Goal: Browse casually: Explore the website without a specific task or goal

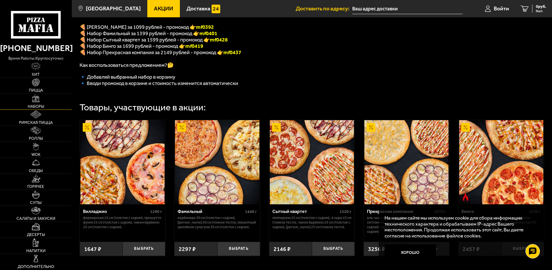
scroll to position [139, 0]
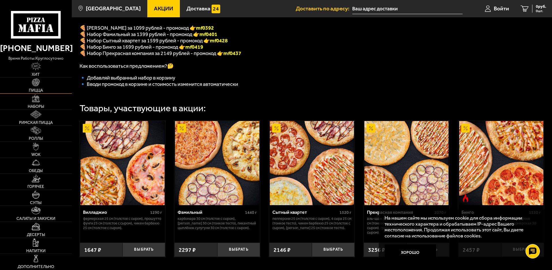
click at [47, 92] on link "Пицца" at bounding box center [36, 85] width 72 height 16
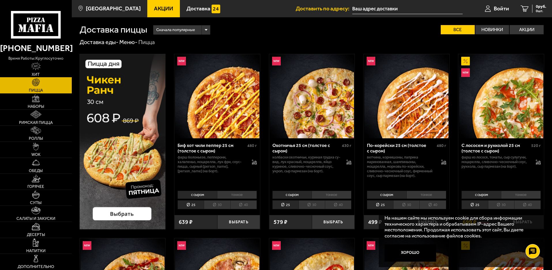
click at [41, 70] on img at bounding box center [36, 66] width 10 height 8
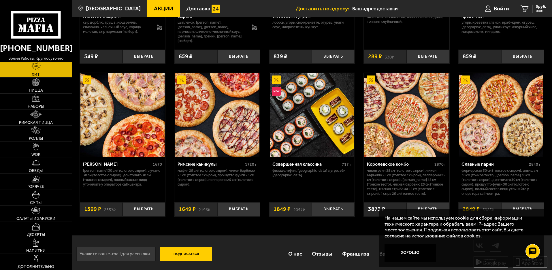
scroll to position [317, 0]
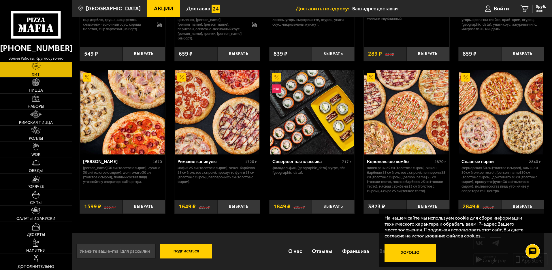
click at [414, 251] on button "Хорошо" at bounding box center [410, 252] width 52 height 17
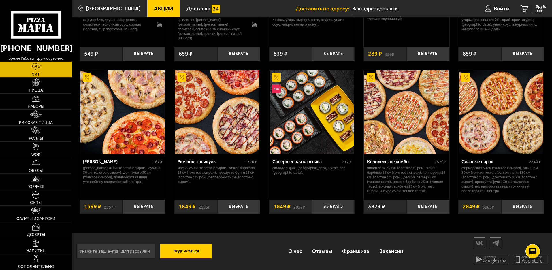
scroll to position [322, 0]
click at [39, 189] on span "Горячее" at bounding box center [35, 187] width 17 height 4
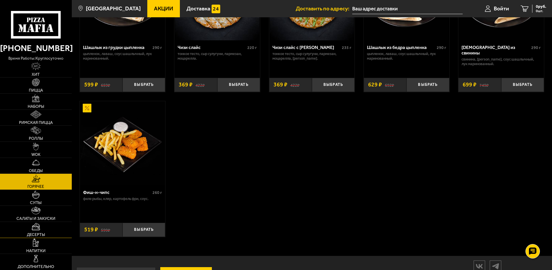
scroll to position [478, 0]
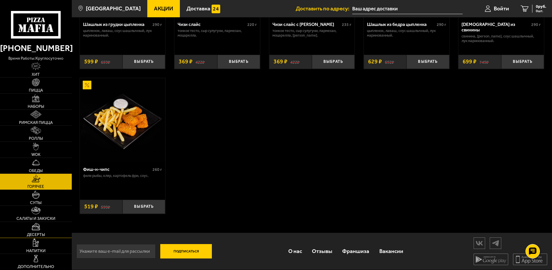
click at [35, 234] on link "Десерты" at bounding box center [36, 230] width 72 height 16
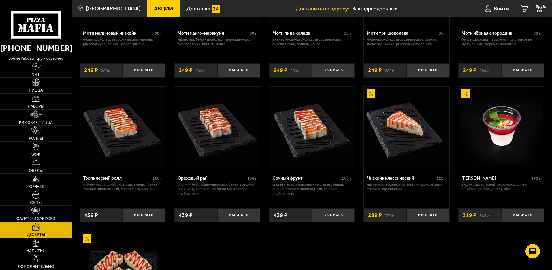
scroll to position [112, 0]
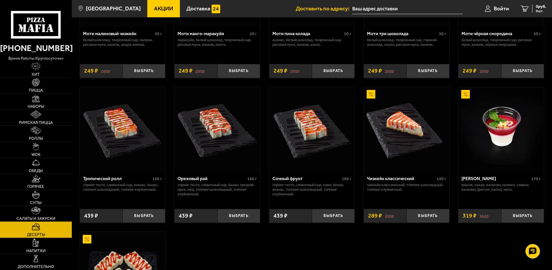
click at [53, 219] on link "Салаты и закуски" at bounding box center [36, 214] width 72 height 16
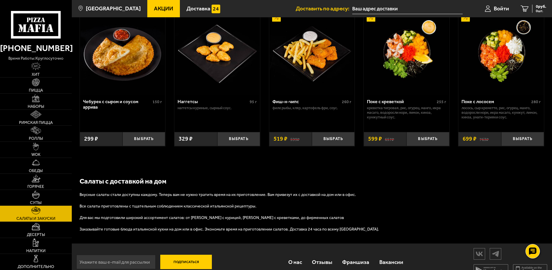
scroll to position [374, 0]
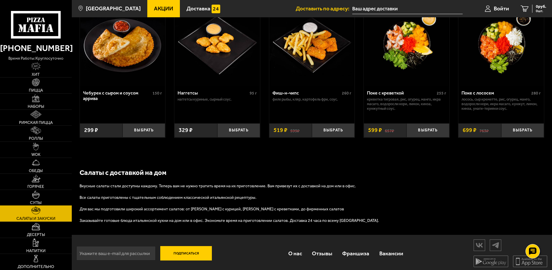
click at [40, 198] on img at bounding box center [36, 194] width 8 height 8
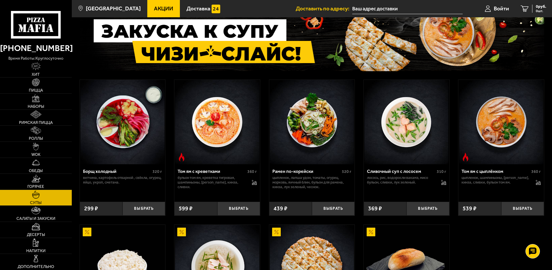
scroll to position [86, 0]
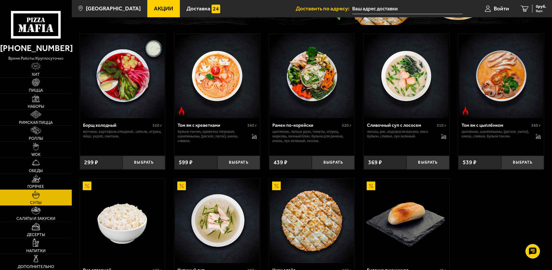
click at [40, 182] on img at bounding box center [35, 179] width 9 height 8
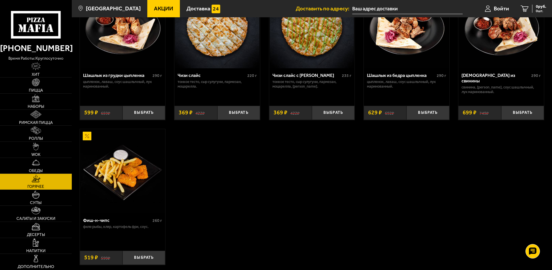
scroll to position [461, 0]
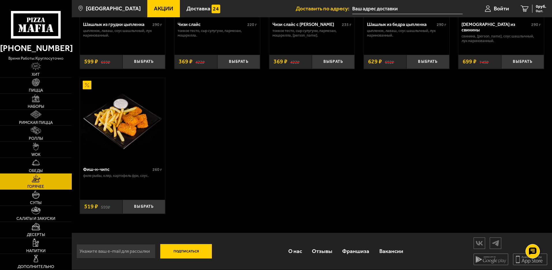
click at [48, 172] on link "Обеды" at bounding box center [36, 166] width 72 height 16
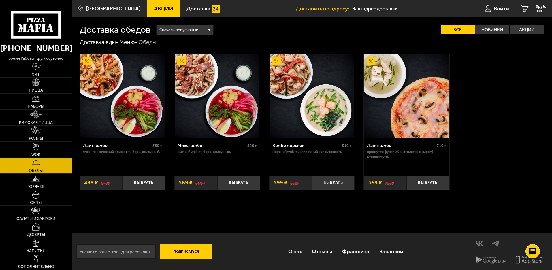
click at [30, 158] on link "WOK" at bounding box center [36, 150] width 72 height 16
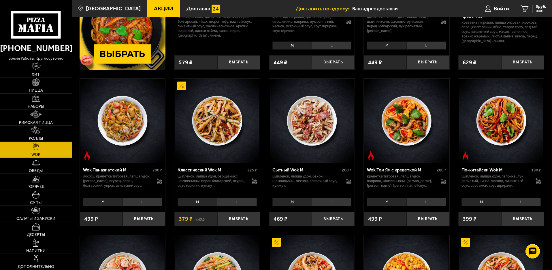
scroll to position [173, 0]
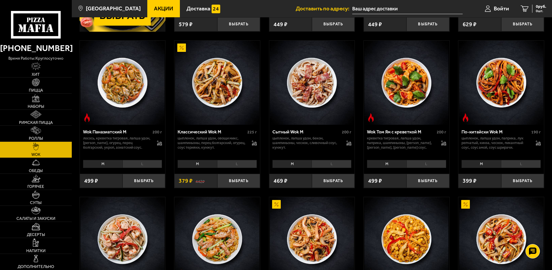
click at [431, 168] on li "L" at bounding box center [426, 164] width 40 height 8
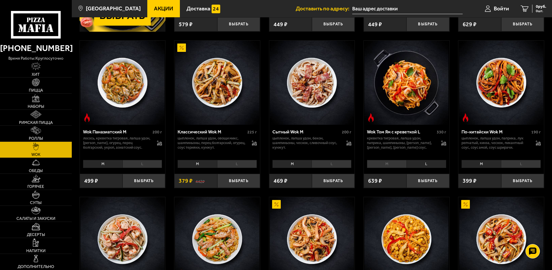
click at [399, 168] on li "M" at bounding box center [386, 164] width 39 height 8
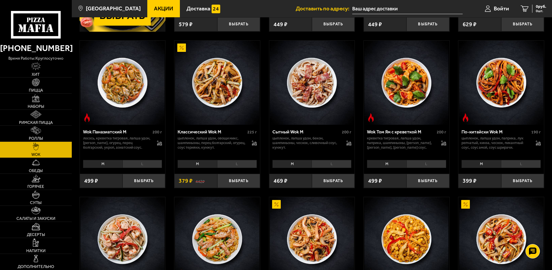
click at [425, 168] on li "L" at bounding box center [426, 164] width 40 height 8
